Goal: Check status: Check status

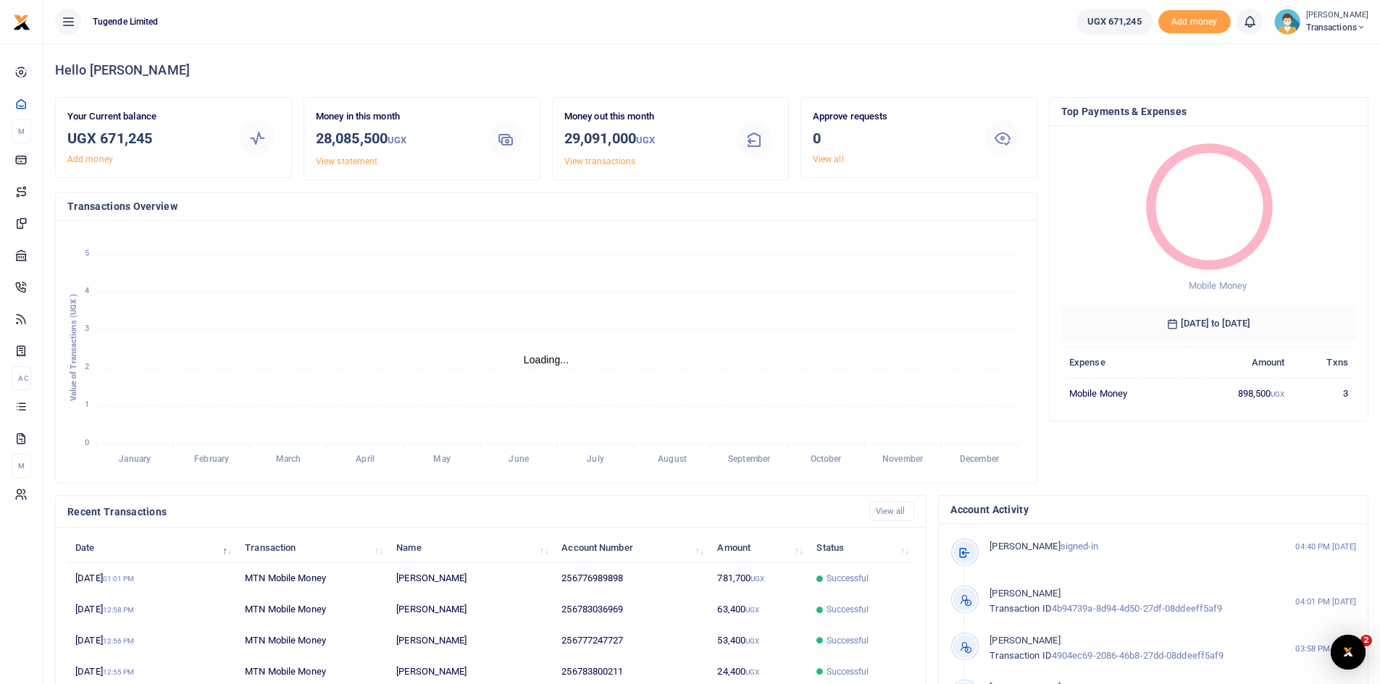
scroll to position [12, 12]
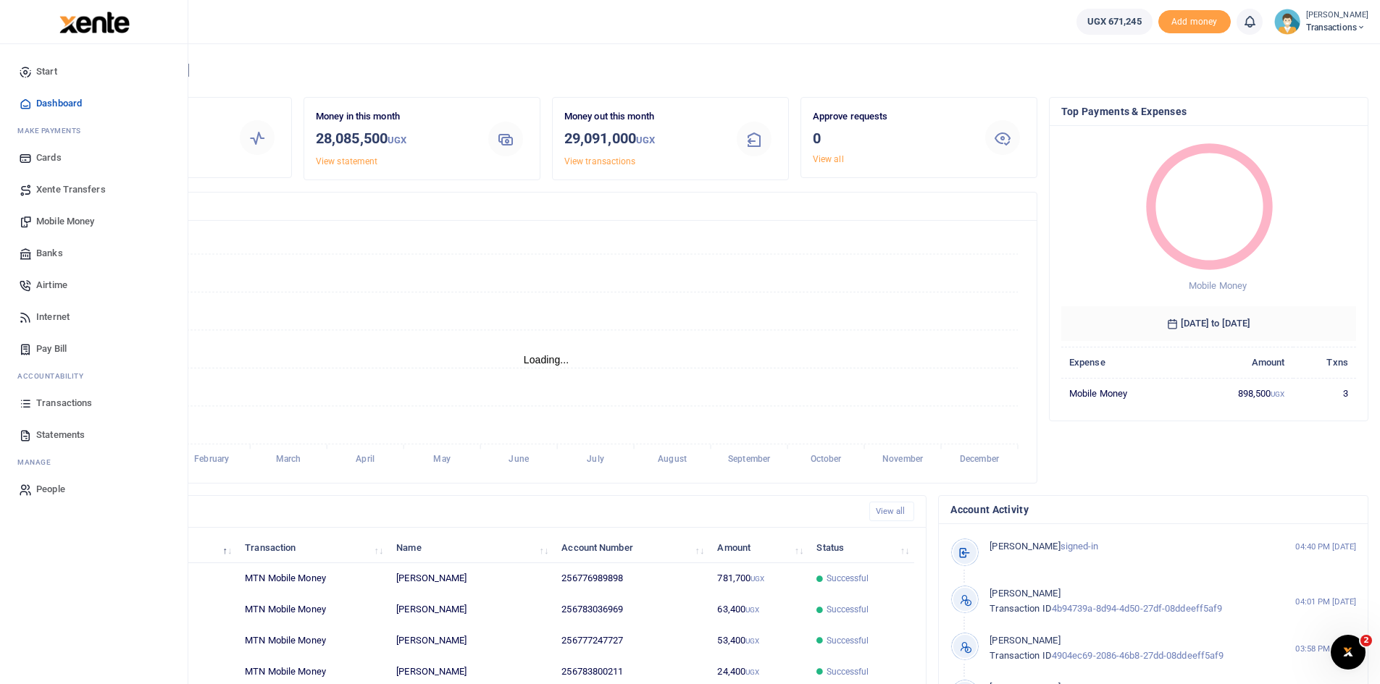
click at [62, 434] on span "Statements" at bounding box center [60, 435] width 49 height 14
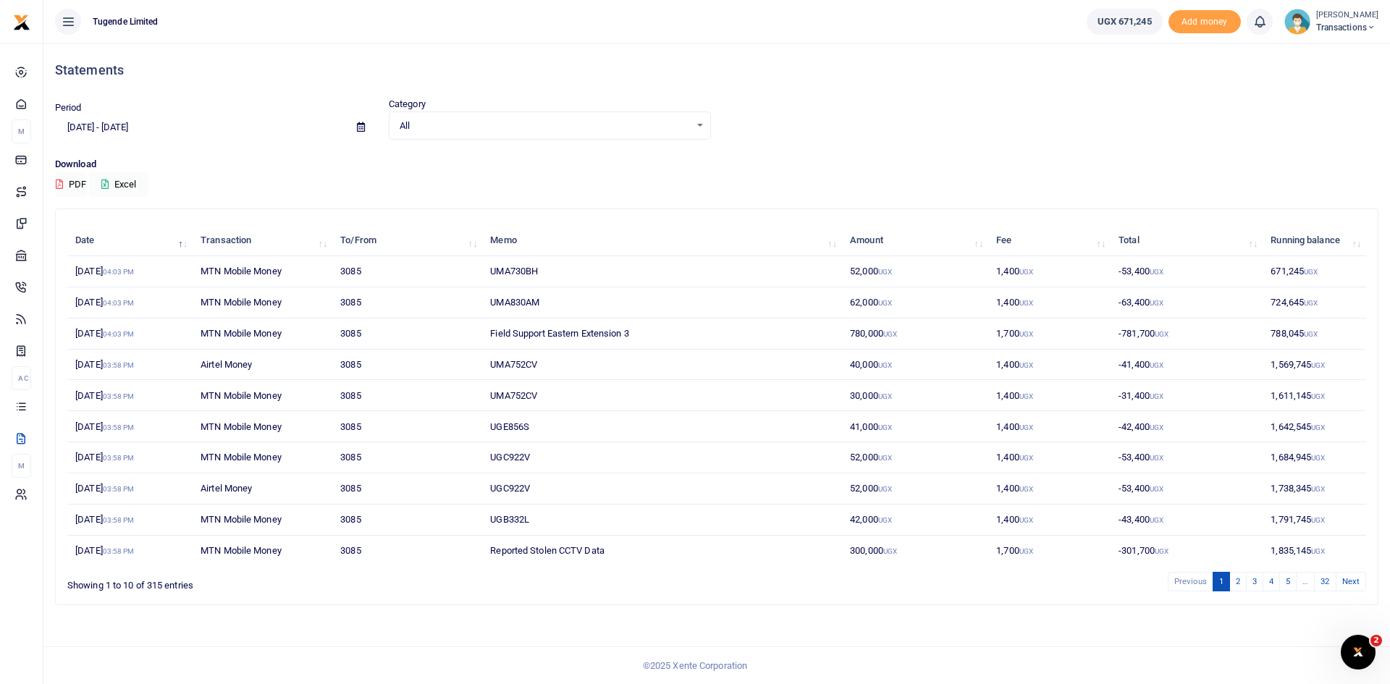
click at [359, 120] on span at bounding box center [361, 127] width 33 height 25
click at [360, 128] on icon at bounding box center [361, 126] width 8 height 9
click at [100, 274] on li "Last Month" at bounding box center [106, 269] width 101 height 22
type input "08/01/2025 - 08/31/2025"
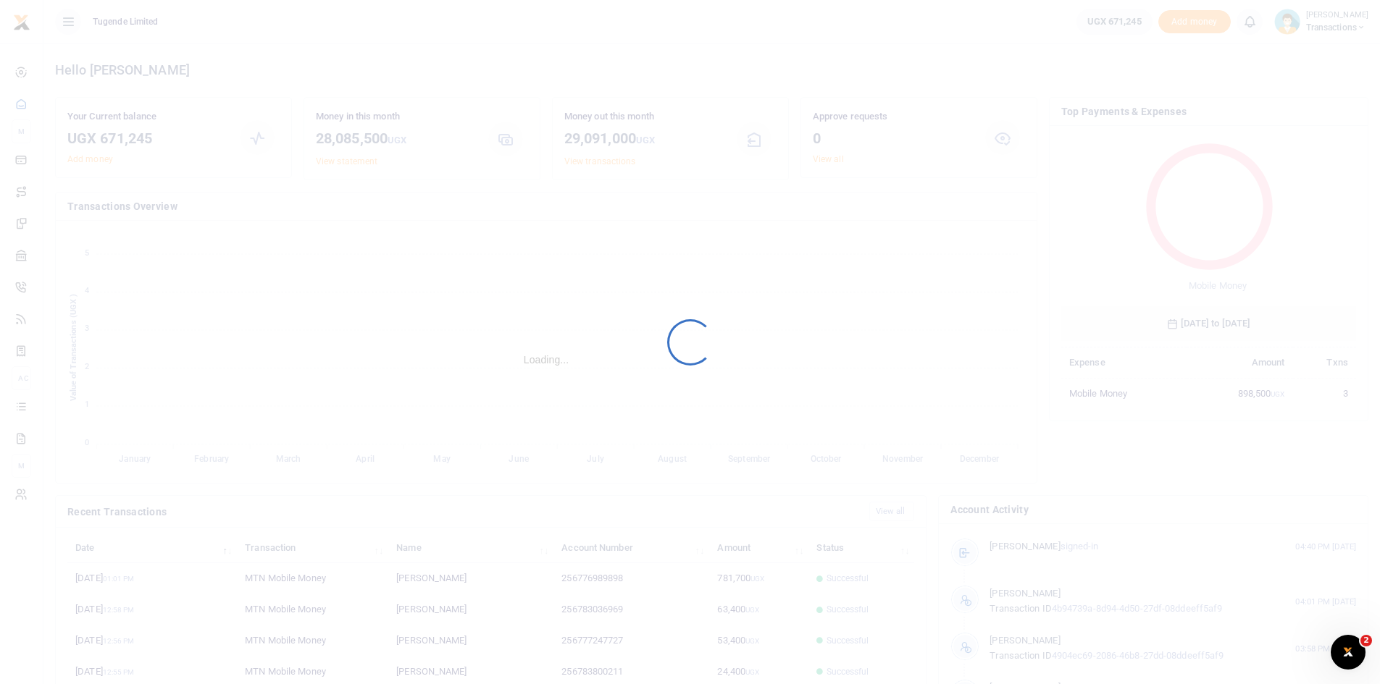
scroll to position [193, 285]
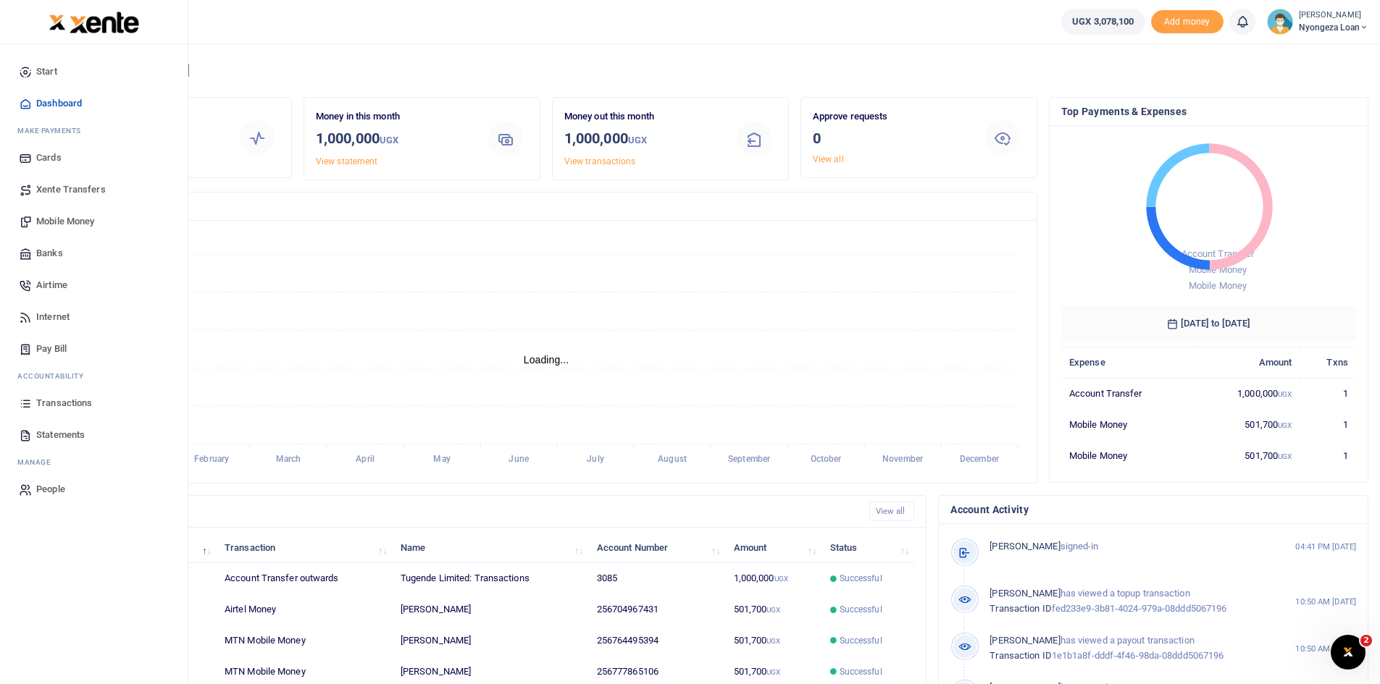
scroll to position [12, 12]
click at [57, 430] on span "Statements" at bounding box center [60, 435] width 49 height 14
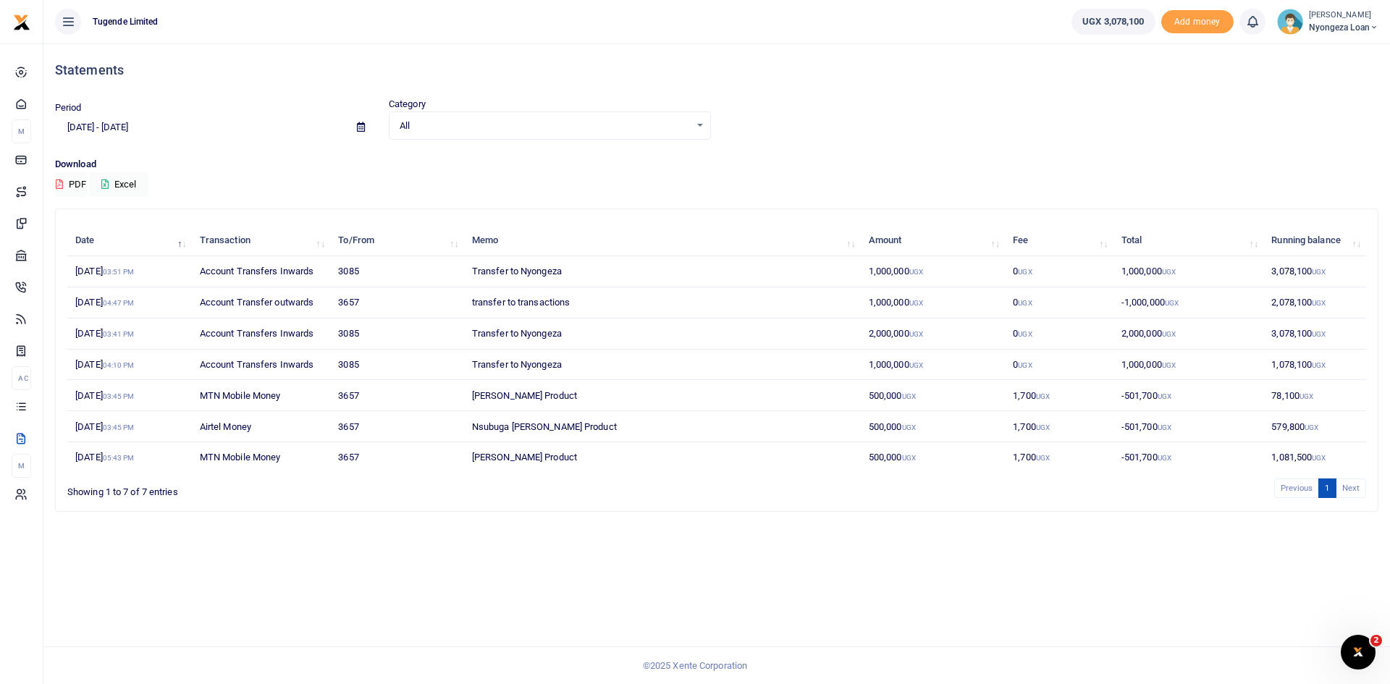
click at [360, 134] on span at bounding box center [361, 127] width 33 height 25
click at [359, 130] on icon at bounding box center [361, 126] width 8 height 9
click at [60, 265] on li "Last Month" at bounding box center [106, 269] width 101 height 22
type input "08/01/2025 - 08/31/2025"
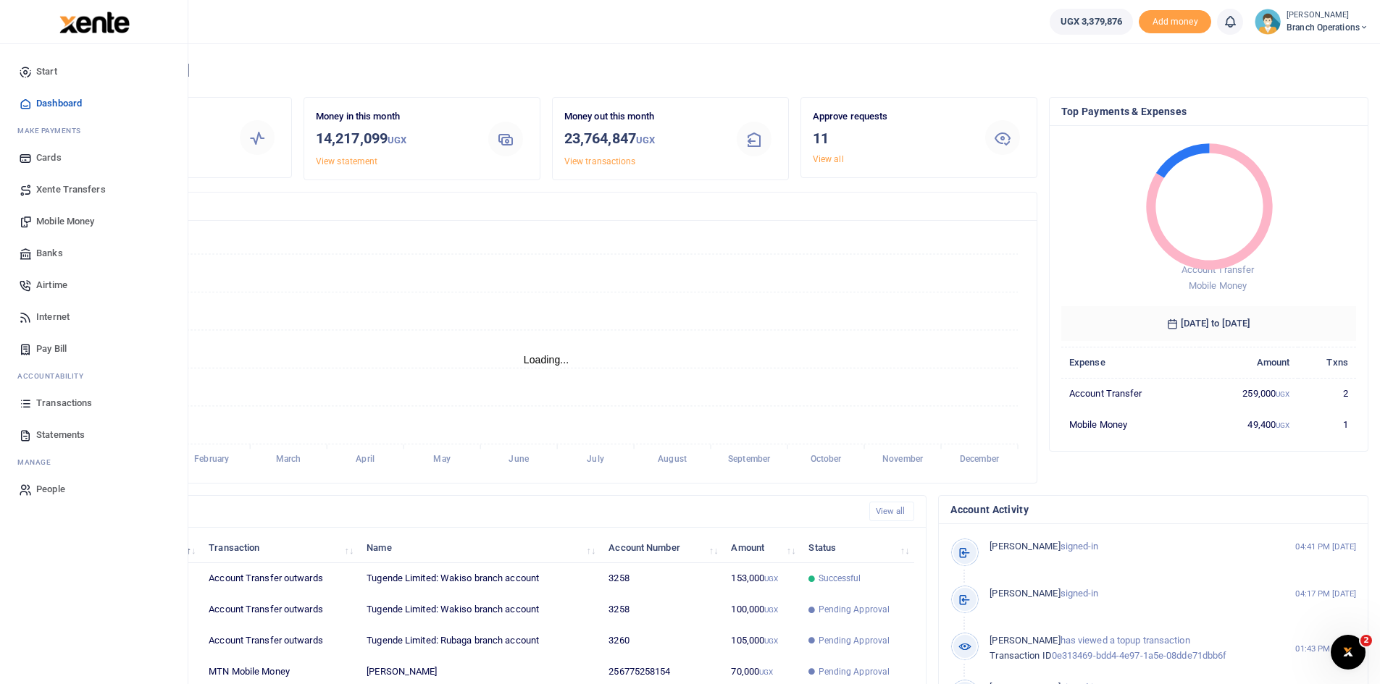
scroll to position [12, 12]
click at [63, 428] on span "Statements" at bounding box center [60, 435] width 49 height 14
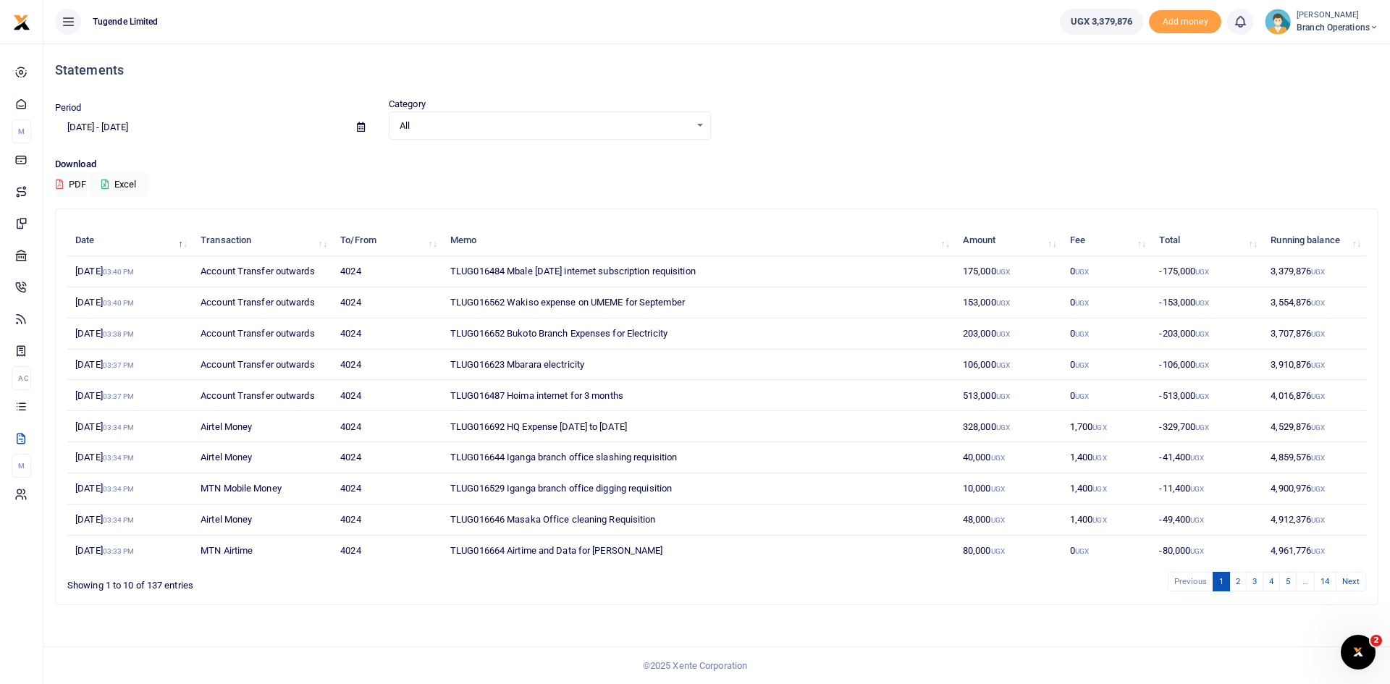
click at [362, 128] on icon at bounding box center [361, 126] width 8 height 9
click at [88, 265] on li "Last Month" at bounding box center [106, 269] width 101 height 22
type input "[DATE] - [DATE]"
